Goal: Task Accomplishment & Management: Manage account settings

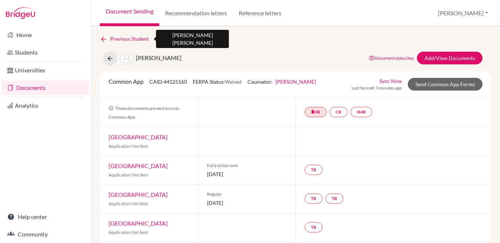
click at [105, 37] on icon at bounding box center [103, 39] width 7 height 7
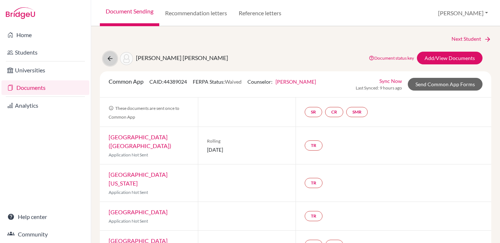
click at [110, 56] on icon at bounding box center [109, 58] width 7 height 7
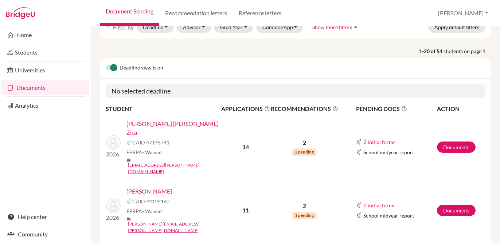
scroll to position [46, 0]
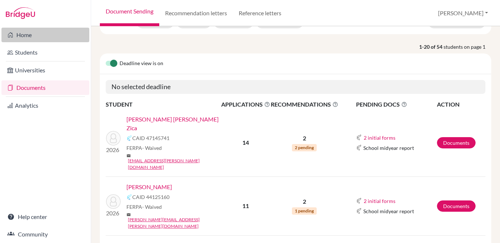
click at [24, 35] on link "Home" at bounding box center [45, 35] width 88 height 15
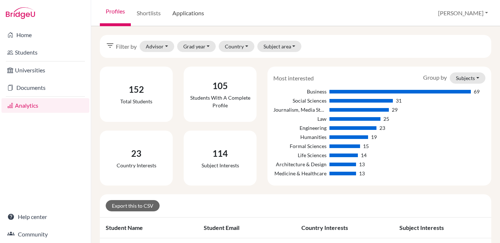
click at [189, 13] on link "Applications" at bounding box center [188, 13] width 43 height 26
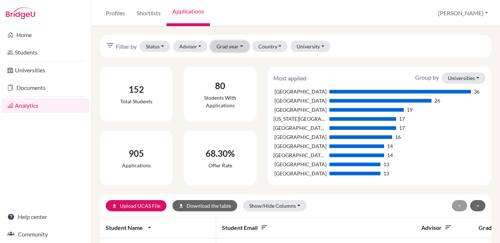
click at [228, 50] on button "Grad year" at bounding box center [229, 46] width 39 height 11
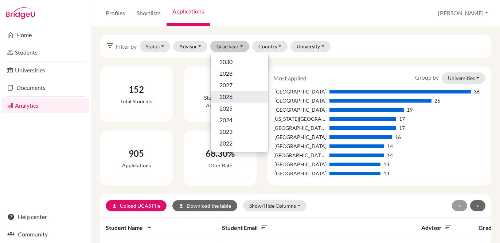
click at [230, 98] on span "2026" at bounding box center [225, 97] width 13 height 9
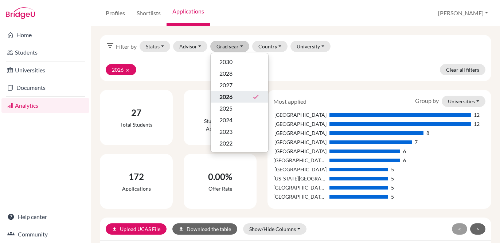
click at [177, 71] on div "2026 clear Clear all filters" at bounding box center [295, 69] width 391 height 23
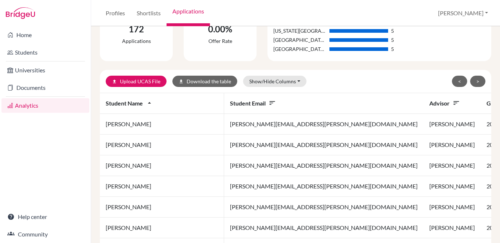
scroll to position [0, 3]
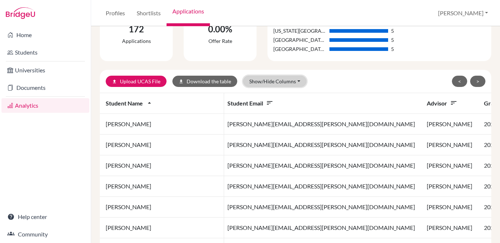
click at [294, 84] on button "Show/Hide Columns" at bounding box center [274, 81] width 63 height 11
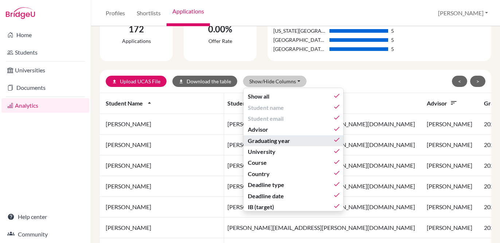
click at [291, 137] on div "Graduating year done" at bounding box center [294, 141] width 93 height 9
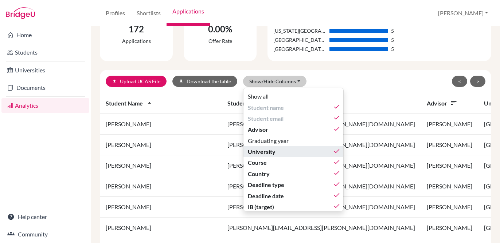
click at [291, 150] on div "University done" at bounding box center [294, 152] width 93 height 9
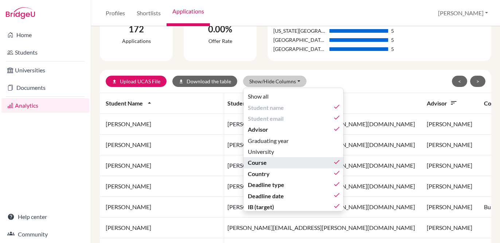
click at [289, 165] on div "Course done" at bounding box center [294, 162] width 93 height 9
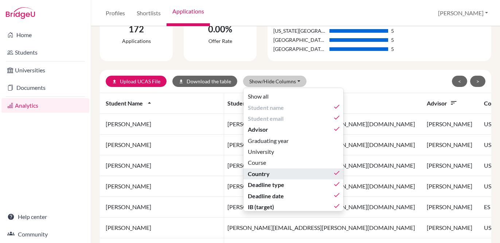
click at [288, 175] on div "Country done" at bounding box center [294, 174] width 93 height 9
click at [284, 174] on div "Country" at bounding box center [294, 174] width 93 height 9
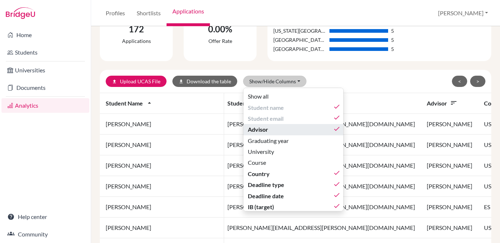
click at [279, 131] on div "Advisor done" at bounding box center [294, 129] width 93 height 9
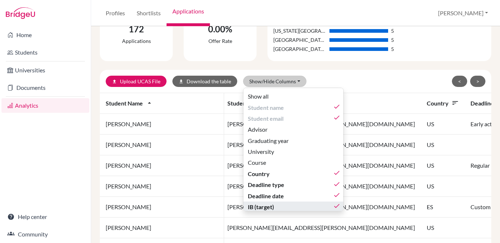
click at [287, 207] on div "IB (target) done" at bounding box center [294, 207] width 93 height 9
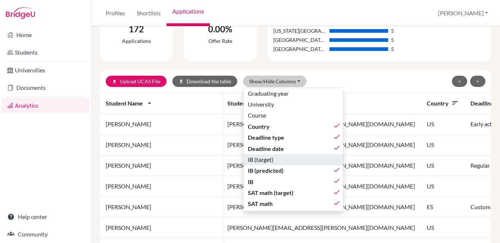
scroll to position [62, 0]
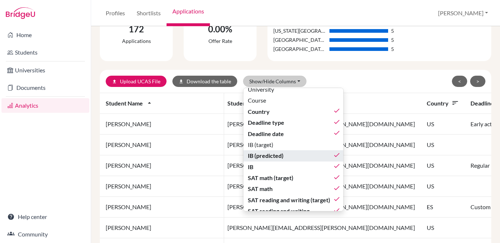
click at [280, 158] on span "IB (predicted)" at bounding box center [266, 156] width 36 height 9
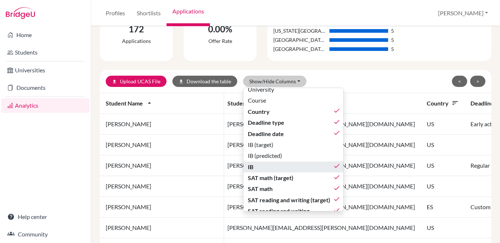
click at [281, 166] on div "IB done" at bounding box center [294, 167] width 93 height 9
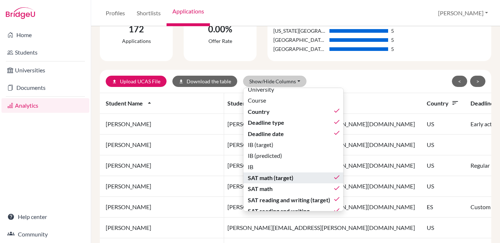
click at [282, 177] on span "SAT math (target)" at bounding box center [271, 178] width 46 height 9
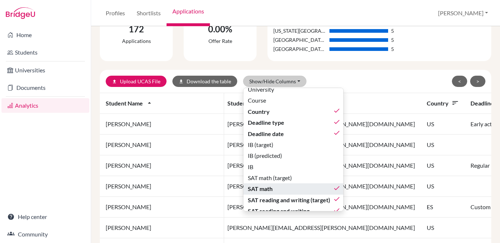
click at [283, 187] on div "SAT math done" at bounding box center [294, 189] width 93 height 9
click at [283, 194] on button "SAT math" at bounding box center [293, 189] width 100 height 11
click at [281, 188] on div "SAT math done" at bounding box center [294, 189] width 93 height 9
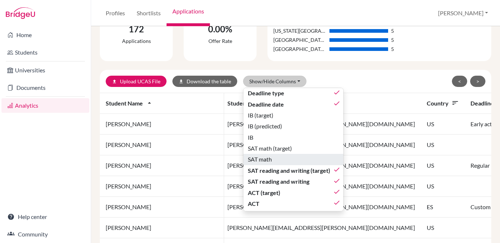
scroll to position [92, 0]
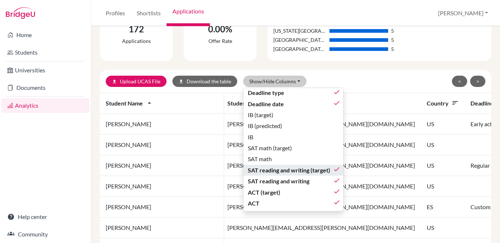
click at [273, 169] on span "SAT reading and writing (target)" at bounding box center [289, 170] width 82 height 9
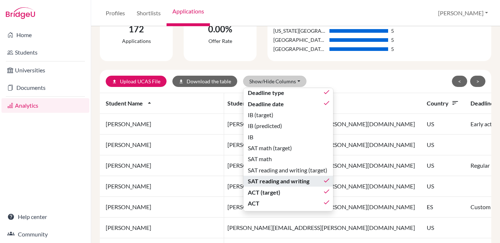
click at [273, 181] on span "SAT reading and writing" at bounding box center [279, 181] width 62 height 9
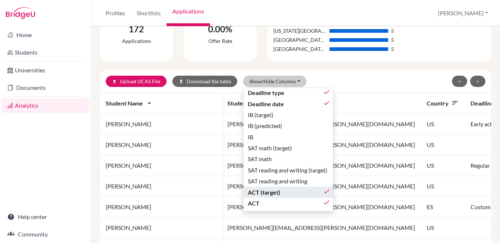
click at [273, 189] on span "ACT (target)" at bounding box center [264, 192] width 32 height 9
click at [271, 205] on div "ACT done" at bounding box center [289, 203] width 82 height 9
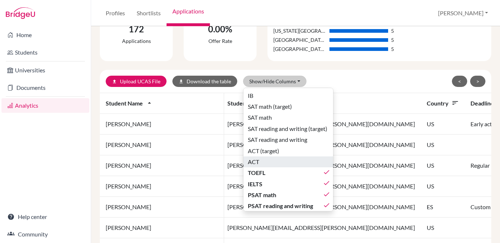
scroll to position [137, 0]
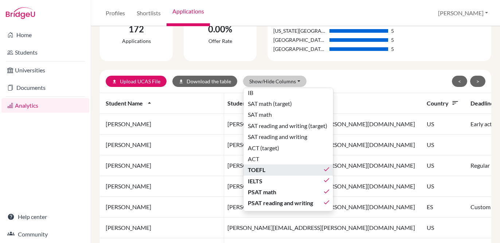
click at [261, 173] on span "TOEFL" at bounding box center [256, 170] width 17 height 9
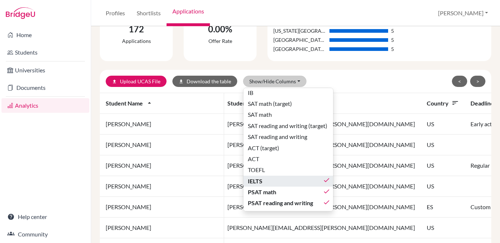
click at [261, 183] on div "IELTS done" at bounding box center [289, 181] width 82 height 9
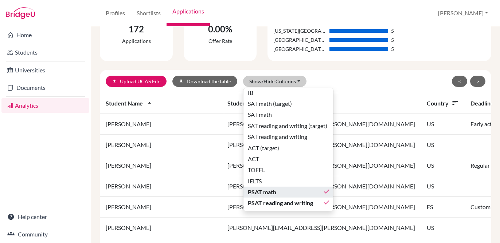
click at [261, 188] on span "PSAT math" at bounding box center [262, 192] width 28 height 9
click at [262, 200] on span "PSAT reading and writing" at bounding box center [280, 203] width 65 height 9
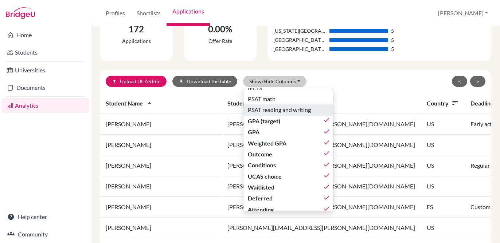
scroll to position [231, 0]
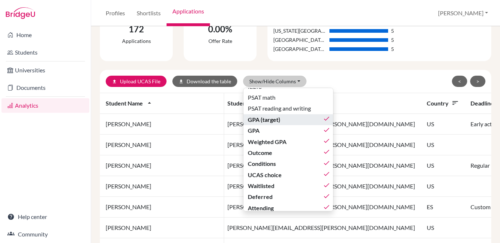
click at [253, 122] on span "GPA (target)" at bounding box center [264, 119] width 32 height 9
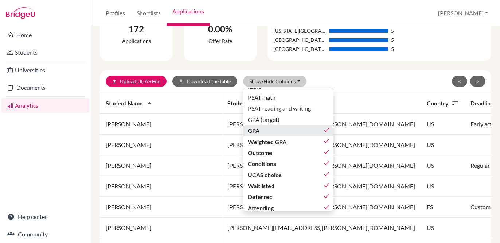
click at [253, 130] on span "GPA" at bounding box center [254, 130] width 12 height 9
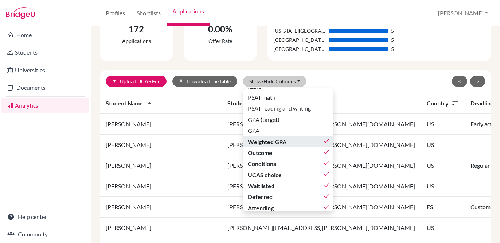
click at [255, 140] on span "Weighted GPA" at bounding box center [267, 142] width 39 height 9
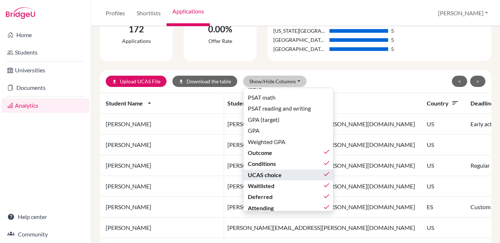
click at [261, 172] on span "UCAS choice" at bounding box center [265, 175] width 34 height 9
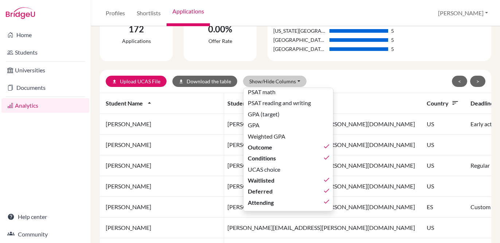
click at [362, 78] on div "< >" at bounding box center [422, 81] width 126 height 11
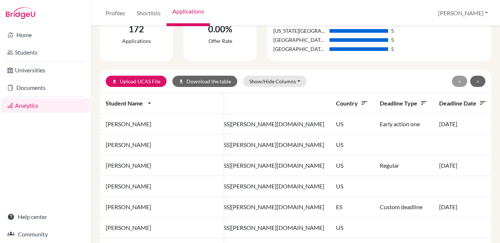
scroll to position [0, 0]
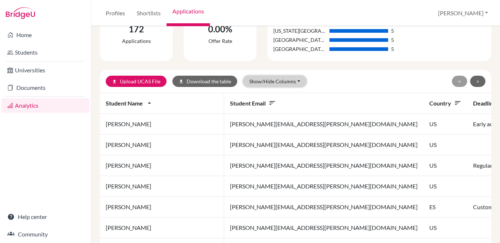
click at [286, 82] on button "Show/Hide Columns" at bounding box center [274, 81] width 63 height 11
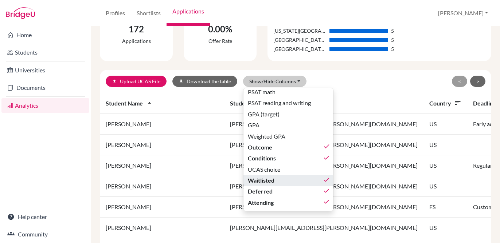
click at [297, 185] on button "Waitlisted done" at bounding box center [288, 180] width 90 height 11
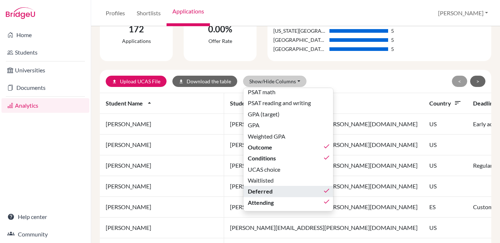
click at [296, 189] on div "Deferred done" at bounding box center [289, 191] width 82 height 9
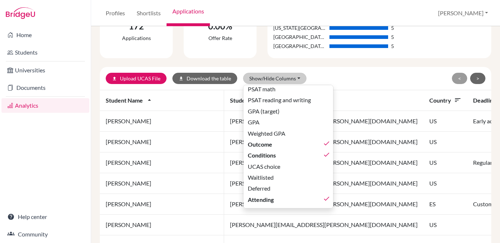
click at [366, 71] on div "upload Upload UCAS File download Download the table Show/Hide Columns Show all …" at bounding box center [295, 78] width 391 height 23
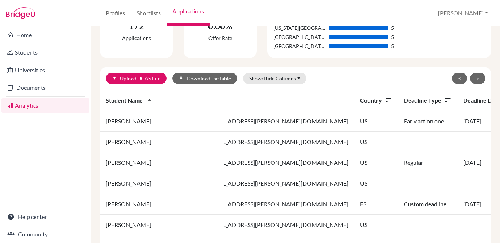
scroll to position [0, 0]
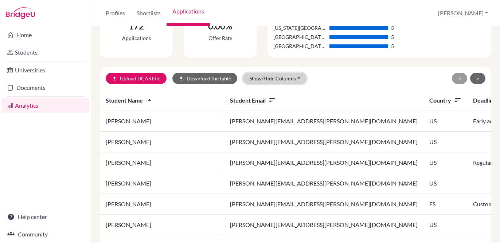
click at [292, 78] on button "Show/Hide Columns" at bounding box center [274, 78] width 63 height 11
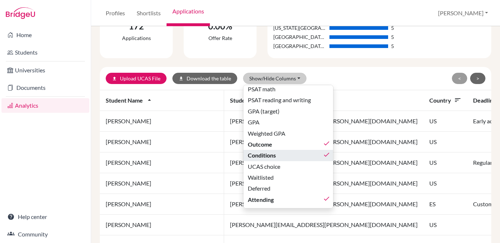
click at [284, 156] on div "Conditions done" at bounding box center [289, 155] width 82 height 9
click at [342, 71] on div "upload Upload UCAS File download Download the table Show/Hide Columns Show all …" at bounding box center [295, 78] width 391 height 23
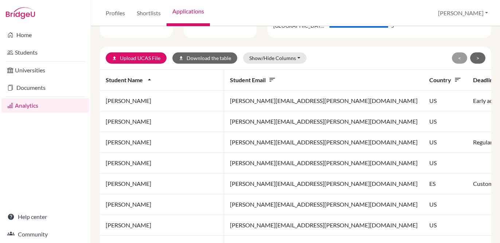
scroll to position [172, 0]
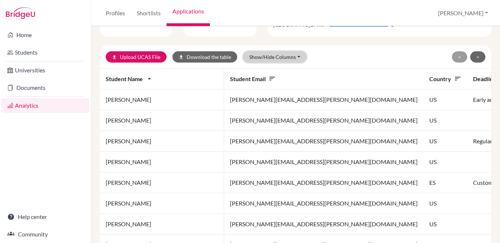
click at [294, 58] on button "Show/Hide Columns" at bounding box center [274, 56] width 63 height 11
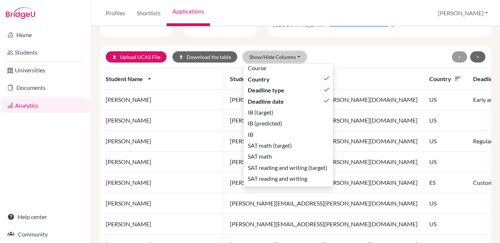
scroll to position [0, 0]
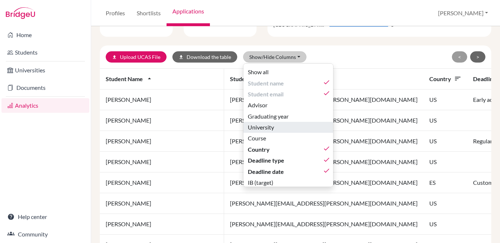
click at [301, 127] on div "University" at bounding box center [289, 127] width 82 height 9
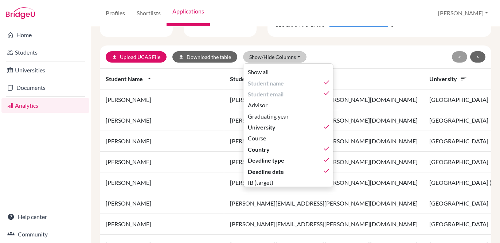
click at [352, 55] on div "upload Upload UCAS File download Download the table Show/Hide Columns Show all …" at bounding box center [232, 56] width 253 height 11
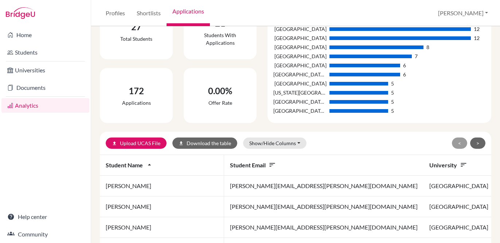
scroll to position [134, 0]
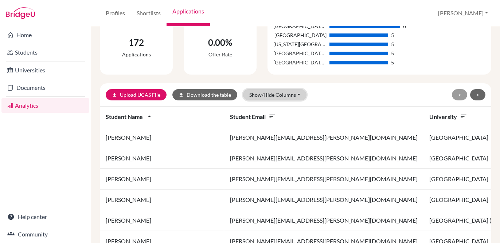
click at [298, 94] on button "Show/Hide Columns" at bounding box center [274, 94] width 63 height 11
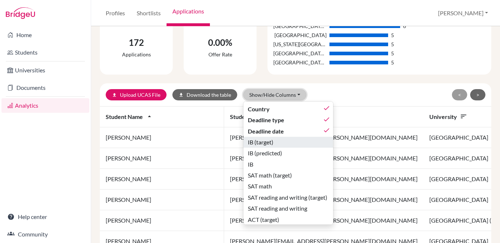
scroll to position [81, 0]
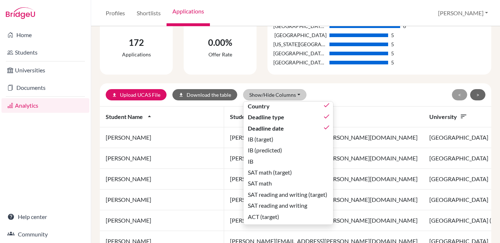
click at [371, 98] on div "< >" at bounding box center [422, 94] width 126 height 11
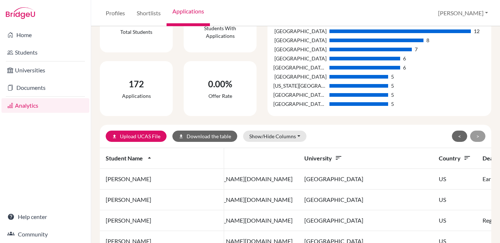
scroll to position [0, 0]
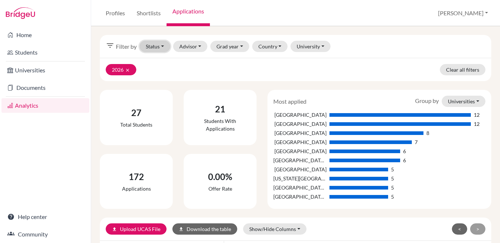
click at [164, 46] on button "Status" at bounding box center [155, 46] width 31 height 11
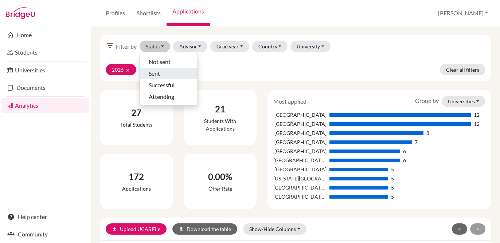
click at [162, 74] on div "Sent" at bounding box center [169, 73] width 40 height 9
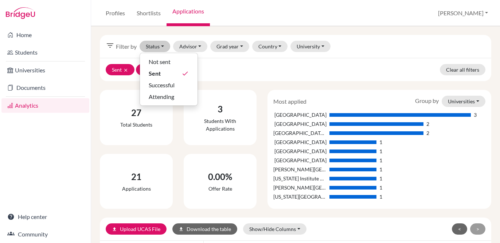
click at [244, 74] on div "Sent clear 2026 clear Clear all filters" at bounding box center [295, 69] width 391 height 23
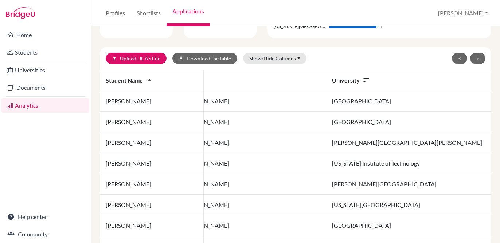
scroll to position [174, 0]
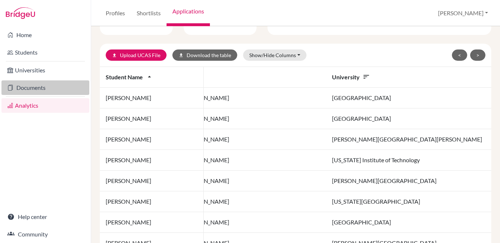
click at [47, 87] on link "Documents" at bounding box center [45, 88] width 88 height 15
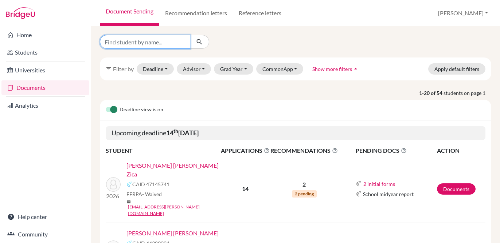
click at [166, 43] on input "Find student by name..." at bounding box center [145, 42] width 90 height 14
type input "sofia"
click button "submit" at bounding box center [199, 42] width 19 height 14
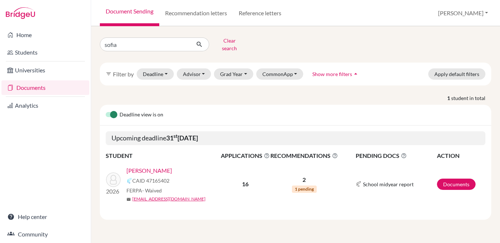
click at [149, 167] on link "[PERSON_NAME]" at bounding box center [149, 171] width 46 height 9
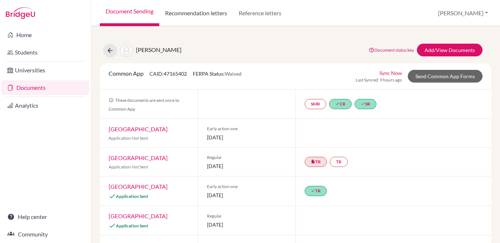
click at [202, 17] on link "Recommendation letters" at bounding box center [196, 13] width 74 height 26
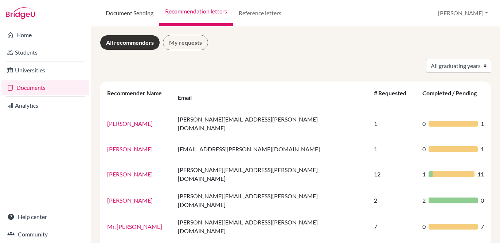
click at [144, 12] on link "Document Sending" at bounding box center [129, 13] width 59 height 26
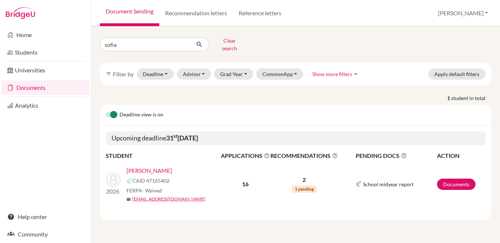
click at [157, 167] on link "[PERSON_NAME]" at bounding box center [149, 171] width 46 height 9
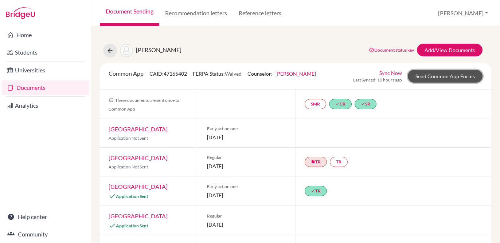
click at [431, 77] on link "Send Common App Forms" at bounding box center [445, 76] width 75 height 13
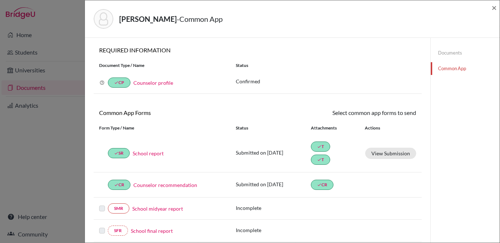
click at [447, 52] on link "Documents" at bounding box center [465, 53] width 69 height 13
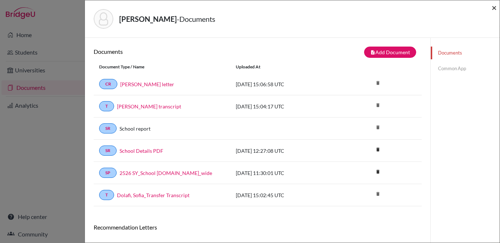
click at [493, 9] on span "×" at bounding box center [494, 7] width 5 height 11
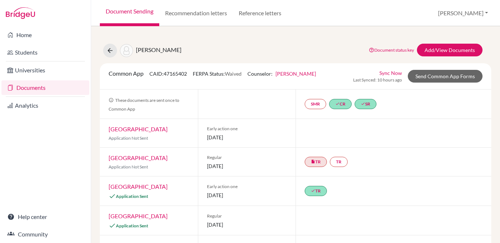
click at [103, 47] on div "Dolafi, Sofia Ava" at bounding box center [142, 51] width 78 height 14
click at [113, 51] on icon at bounding box center [109, 50] width 7 height 7
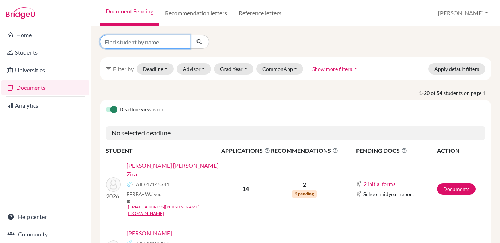
click at [162, 41] on input "Find student by name..." at bounding box center [145, 42] width 90 height 14
type input "luiz"
click button "submit" at bounding box center [199, 42] width 19 height 14
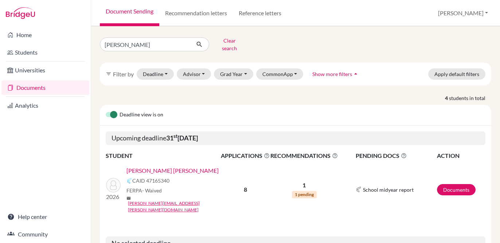
click at [168, 167] on link "Gomes, Luiz Felipe Soares" at bounding box center [172, 171] width 92 height 9
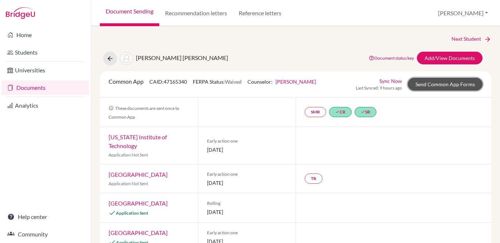
click at [426, 81] on link "Send Common App Forms" at bounding box center [445, 84] width 75 height 13
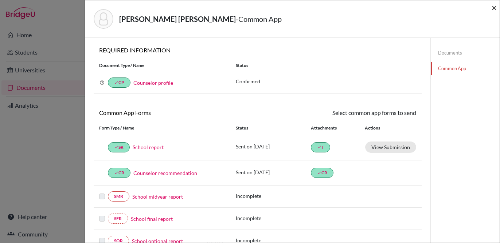
click at [493, 11] on span "×" at bounding box center [494, 7] width 5 height 11
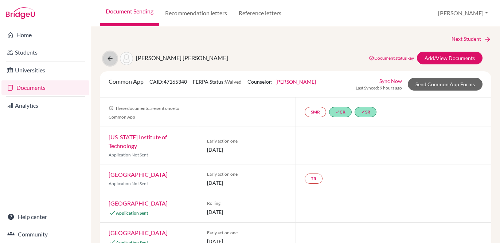
click at [112, 61] on icon at bounding box center [109, 58] width 7 height 7
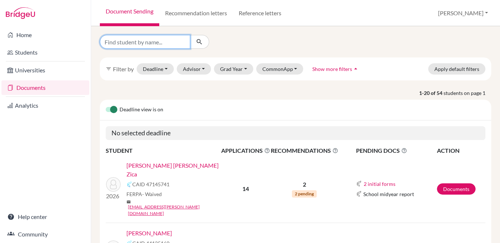
click at [167, 43] on input "Find student by name..." at bounding box center [145, 42] width 90 height 14
type input "jakob"
click button "submit" at bounding box center [199, 42] width 19 height 14
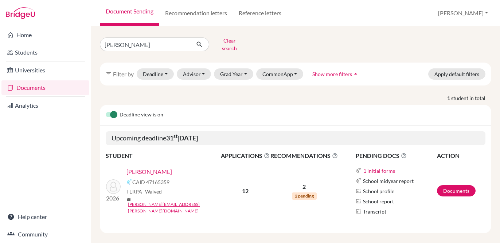
click at [172, 171] on link "Timmerman, Jakob Andrew" at bounding box center [149, 172] width 46 height 9
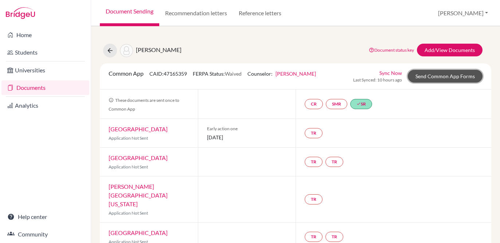
click at [431, 77] on link "Send Common App Forms" at bounding box center [445, 76] width 75 height 13
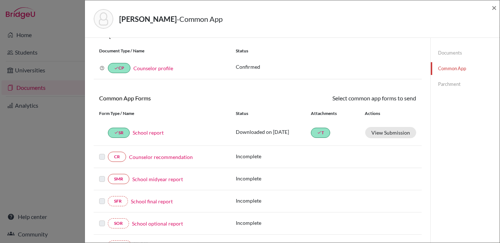
scroll to position [18, 0]
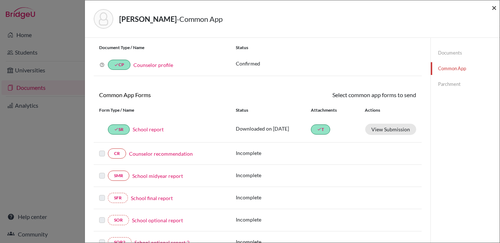
click at [494, 8] on span "×" at bounding box center [494, 7] width 5 height 11
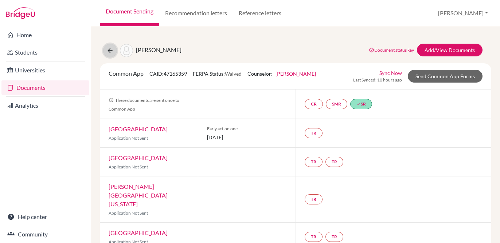
click at [107, 50] on icon at bounding box center [109, 50] width 7 height 7
